Goal: Check status: Check status

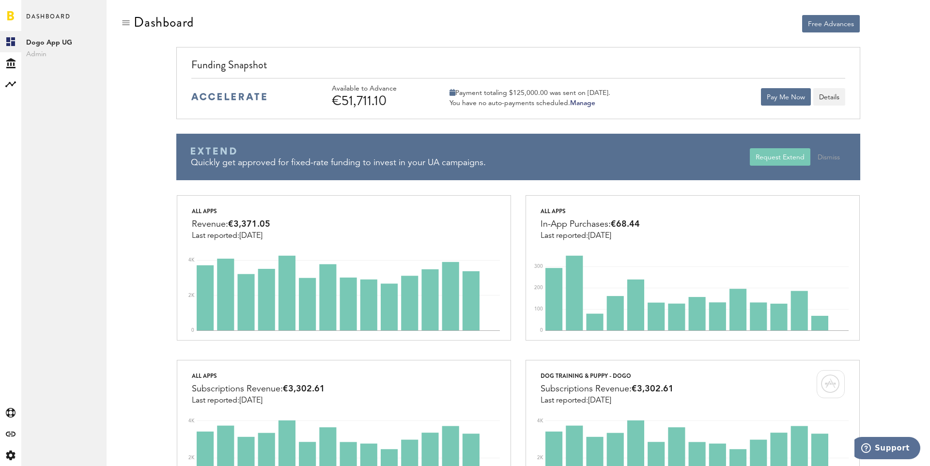
click at [325, 56] on div "Funding Snapshot Available to Advance €51,711.10 Payment totaling $125,000.00 w…" at bounding box center [517, 83] width 683 height 72
click at [520, 95] on div "Payment totaling $125,000.00 was sent on [DATE]." at bounding box center [529, 93] width 161 height 9
click at [319, 120] on div "Funding Snapshot Available to Advance €51,711.10 Payment totaling $125,000.00 w…" at bounding box center [517, 121] width 697 height 148
click at [838, 90] on button "Details" at bounding box center [829, 96] width 32 height 17
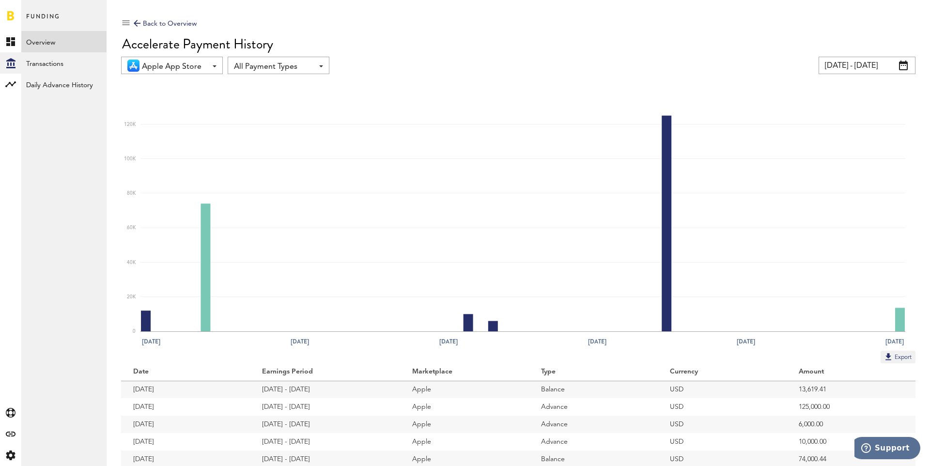
click at [546, 76] on div "Back to Overview Accelerate Payment History Apple App Store Apple App Store All…" at bounding box center [518, 250] width 794 height 471
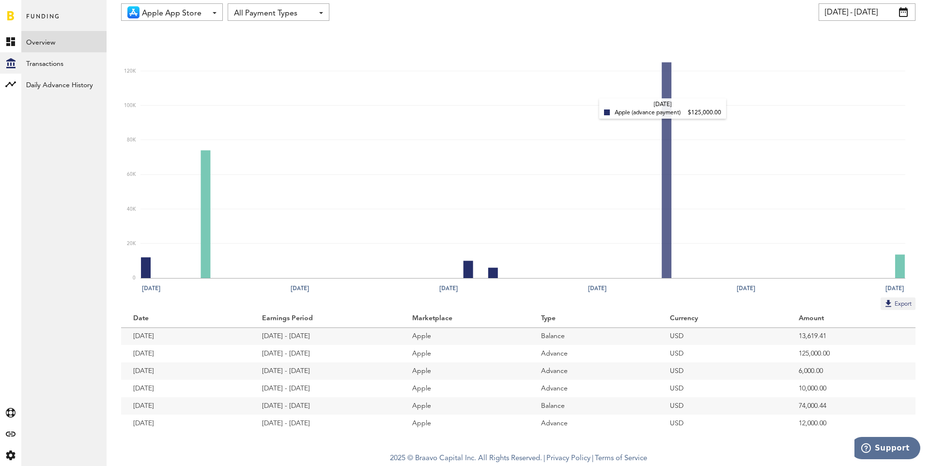
scroll to position [129, 0]
click at [60, 40] on link "Overview" at bounding box center [63, 41] width 85 height 21
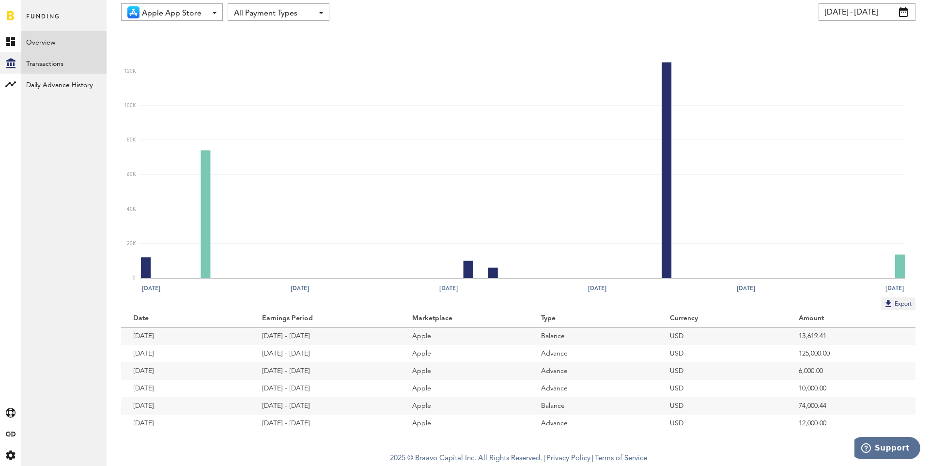
click at [60, 57] on link "Transactions" at bounding box center [63, 62] width 85 height 21
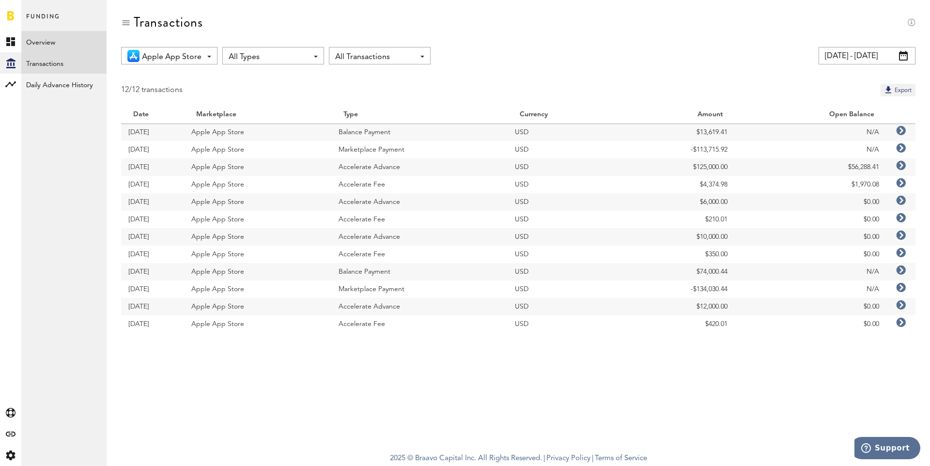
click at [57, 43] on link "Overview" at bounding box center [63, 41] width 85 height 21
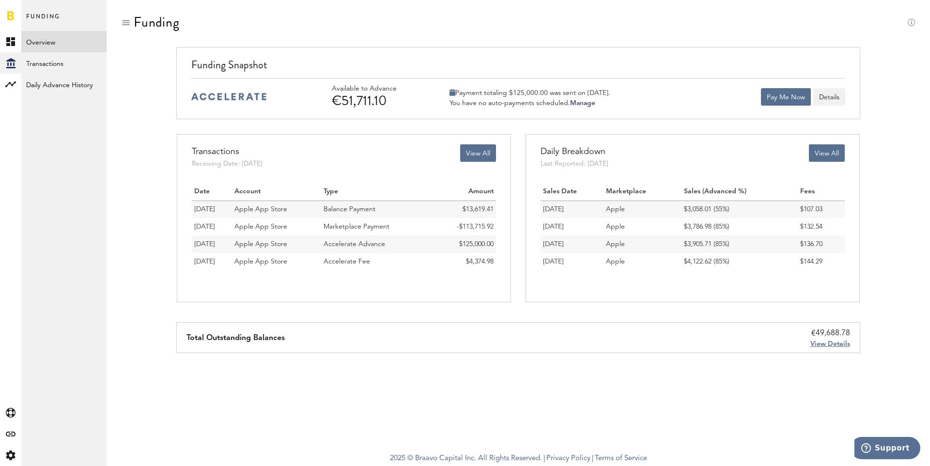
click at [825, 348] on div "View Details" at bounding box center [830, 344] width 40 height 10
click at [828, 346] on span "View Details" at bounding box center [830, 343] width 40 height 7
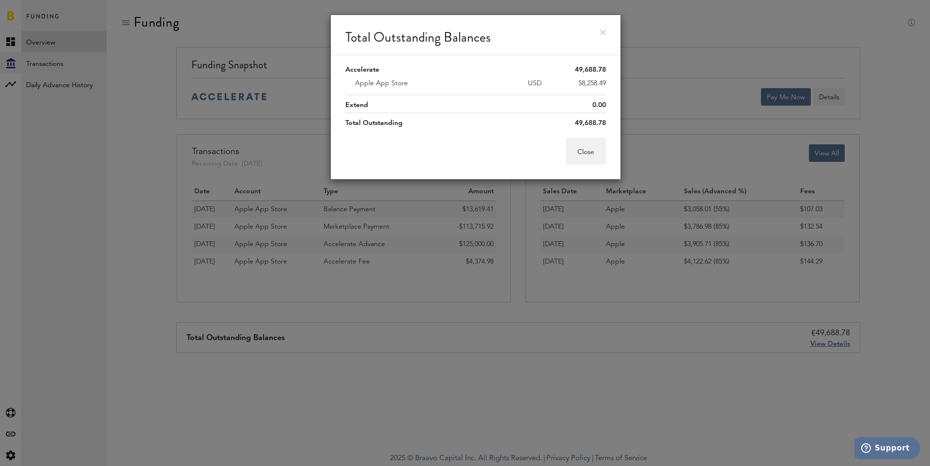
click at [601, 29] on div "Total Outstanding Balances" at bounding box center [476, 35] width 290 height 40
click at [609, 45] on div "Total Outstanding Balances" at bounding box center [476, 35] width 290 height 40
click at [603, 26] on div "Total Outstanding Balances" at bounding box center [476, 35] width 290 height 40
click at [598, 33] on div "Total Outstanding Balances" at bounding box center [476, 35] width 290 height 40
click at [605, 33] on link at bounding box center [603, 33] width 6 height 6
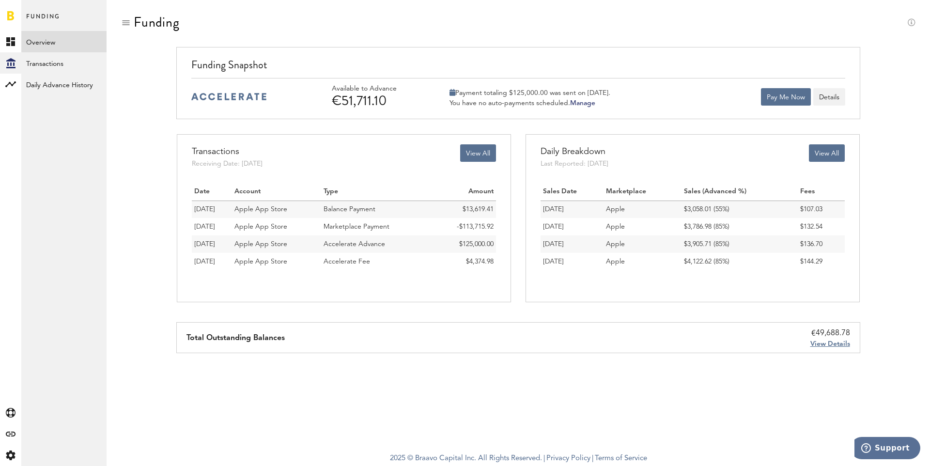
click at [393, 214] on td "Balance Payment" at bounding box center [376, 208] width 110 height 17
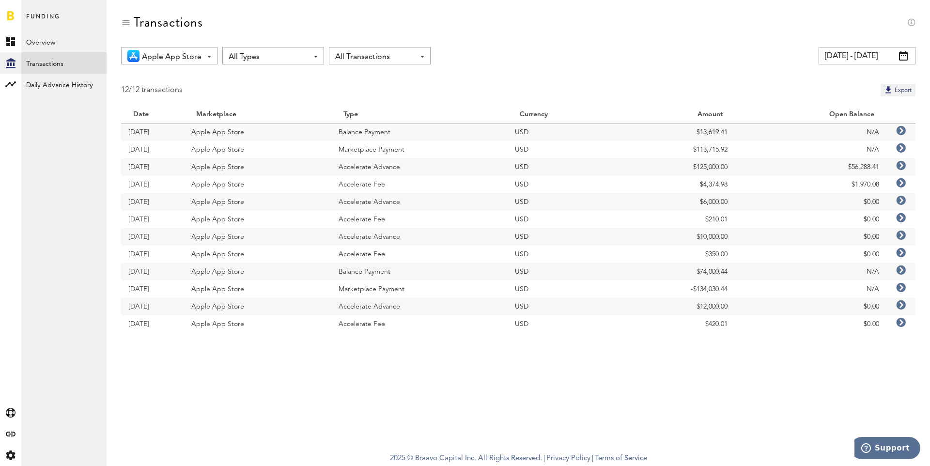
click at [901, 150] on icon at bounding box center [901, 148] width 10 height 10
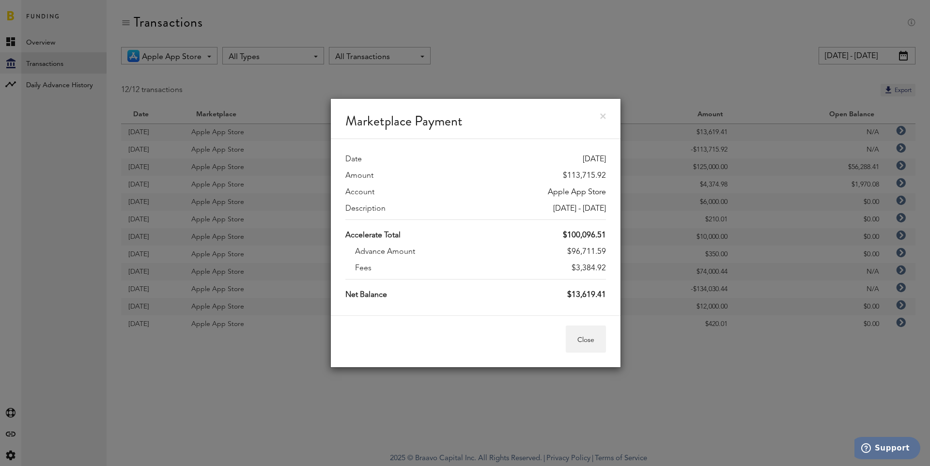
click at [604, 118] on link at bounding box center [603, 116] width 6 height 6
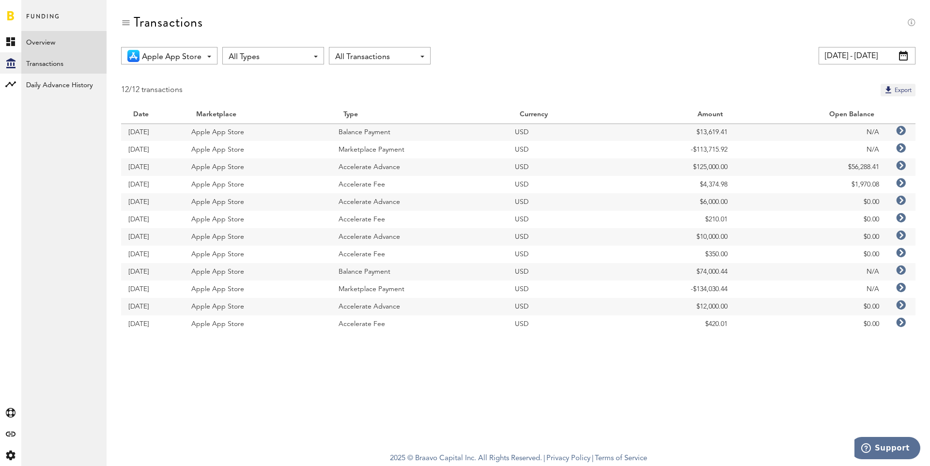
click at [45, 41] on link "Overview" at bounding box center [63, 41] width 85 height 21
